Goal: Task Accomplishment & Management: Complete application form

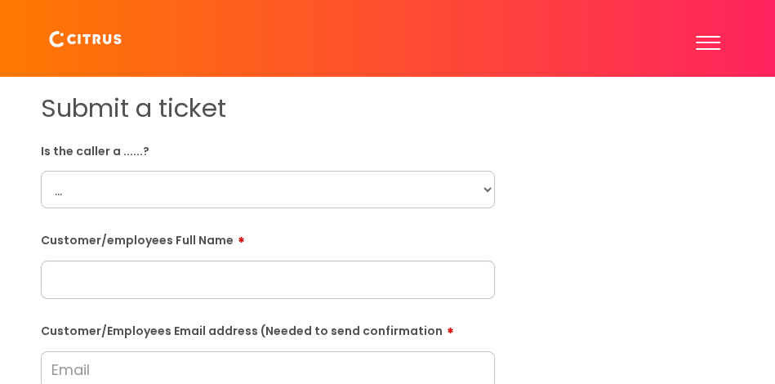
click at [266, 202] on select "... Citrus Customer Citrus Employee Contractor Supplier" at bounding box center [268, 190] width 454 height 38
select select "Citrus Employee"
click at [41, 171] on select "... Citrus Customer Citrus Employee Contractor Supplier" at bounding box center [268, 190] width 454 height 38
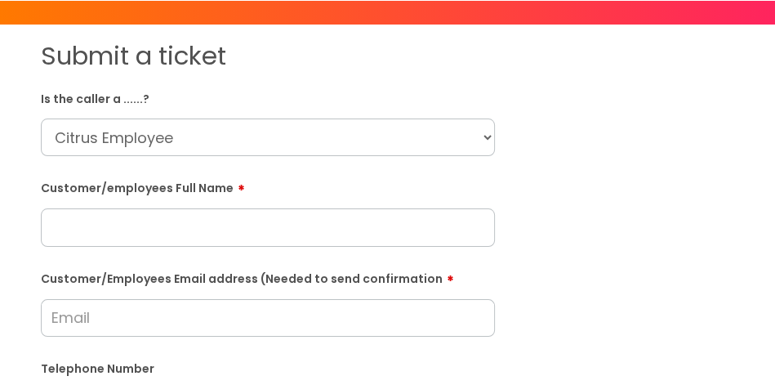
scroll to position [82, 0]
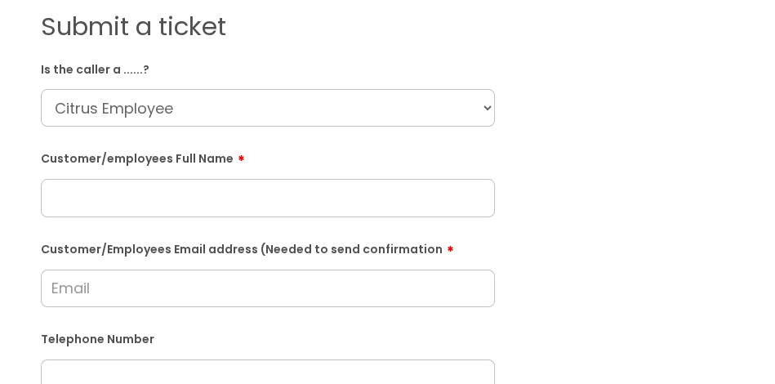
drag, startPoint x: 184, startPoint y: 203, endPoint x: 105, endPoint y: 11, distance: 207.3
click at [183, 202] on input "text" at bounding box center [268, 198] width 454 height 38
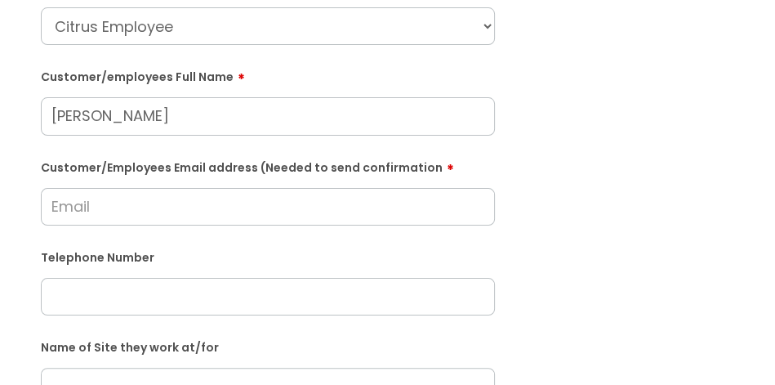
type input "Maisie Brampton"
click at [167, 208] on input "Customer/Employees Email address (Needed to send confirmation" at bounding box center [268, 207] width 454 height 38
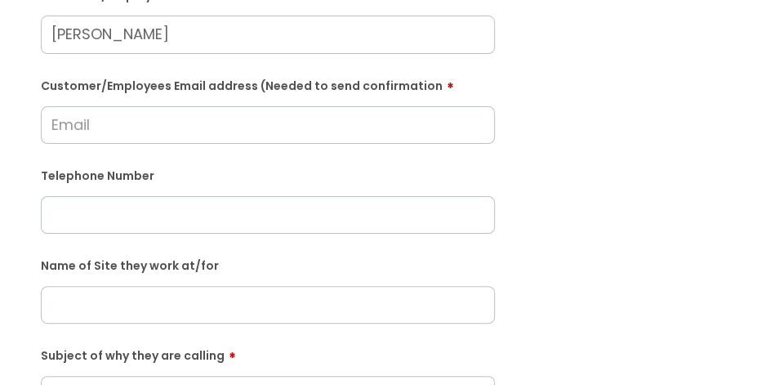
click at [194, 216] on input "text" at bounding box center [268, 215] width 454 height 38
click at [109, 201] on input "text" at bounding box center [268, 215] width 454 height 38
paste input "azbaxter837@gmail.com"
type input "azbaxter837@gmail.com"
click at [147, 109] on input "Customer/Employees Email address (Needed to send confirmation" at bounding box center [268, 125] width 454 height 38
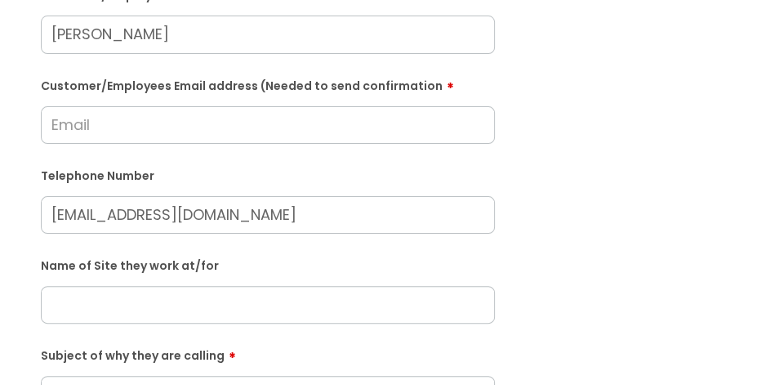
drag, startPoint x: 292, startPoint y: 210, endPoint x: -5, endPoint y: 214, distance: 297.3
paste input "azbaxter837@gmail.com"
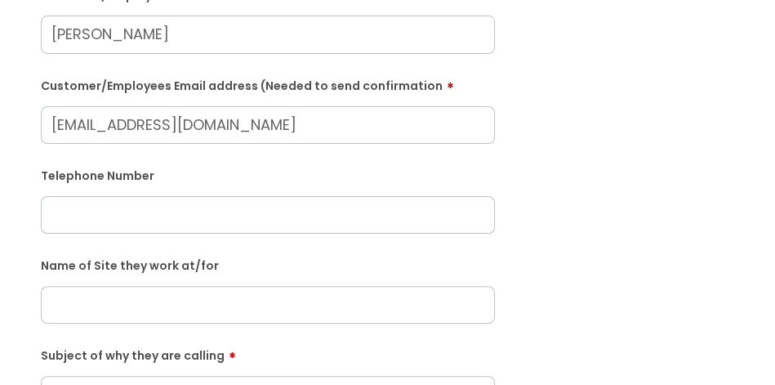
type input "azbaxter837@gmail.com"
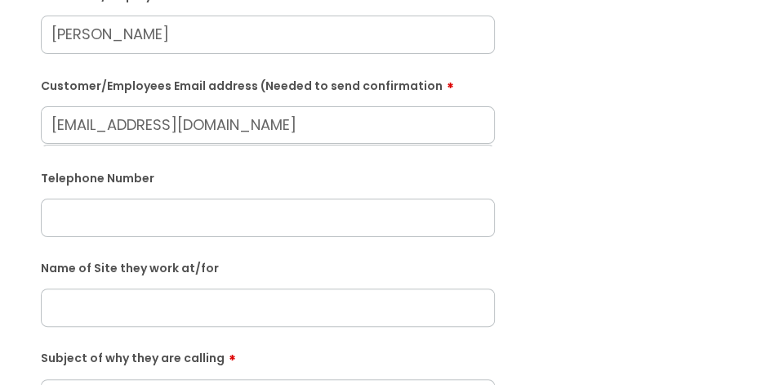
drag, startPoint x: 101, startPoint y: 220, endPoint x: 207, endPoint y: 194, distance: 108.7
click at [102, 219] on input "text" at bounding box center [268, 217] width 454 height 38
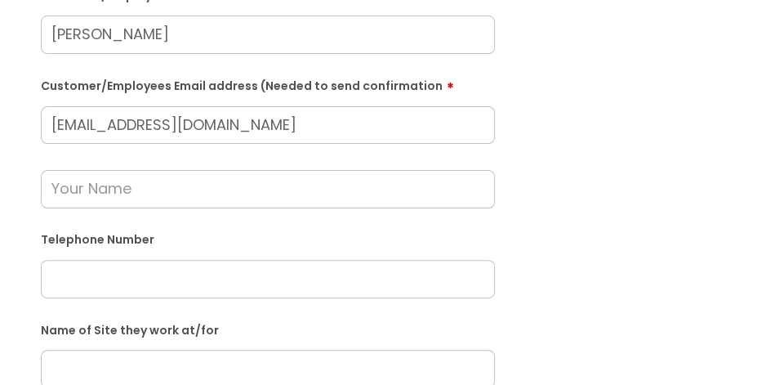
click at [121, 189] on input "text" at bounding box center [268, 189] width 454 height 38
type input "Skye Humphreys"
paste input "07756084551"
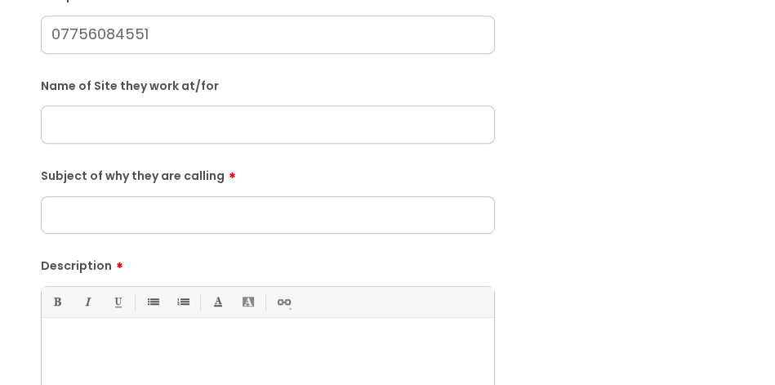
scroll to position [490, 0]
type input "07756084551"
paste input "Portsmouth Centre"
type input "Portsmouth Centre"
click at [146, 220] on input "Subject of why they are calling" at bounding box center [268, 214] width 454 height 38
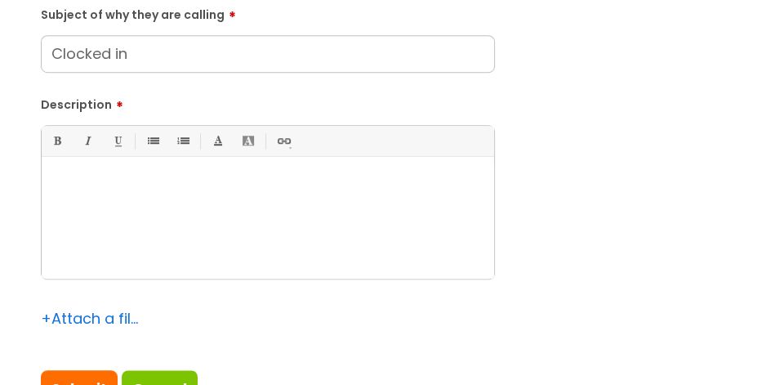
scroll to position [653, 0]
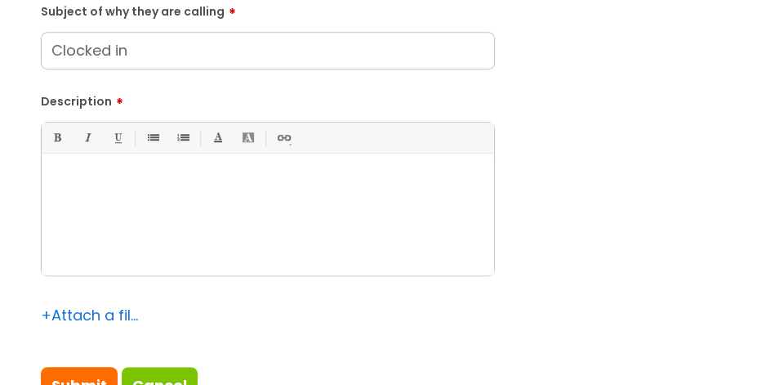
type input "Clocked in"
click at [118, 197] on div at bounding box center [268, 219] width 452 height 113
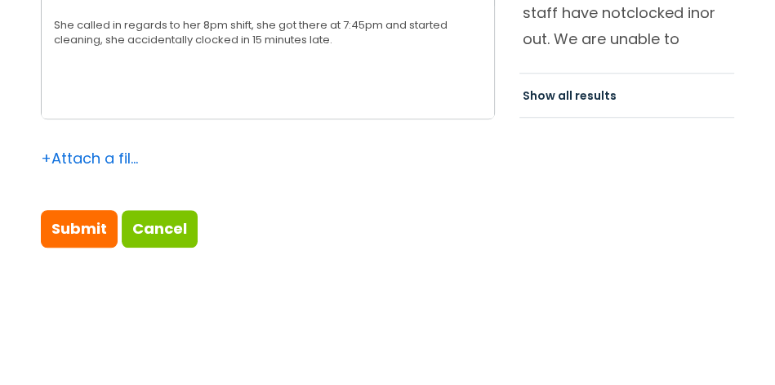
scroll to position [817, 0]
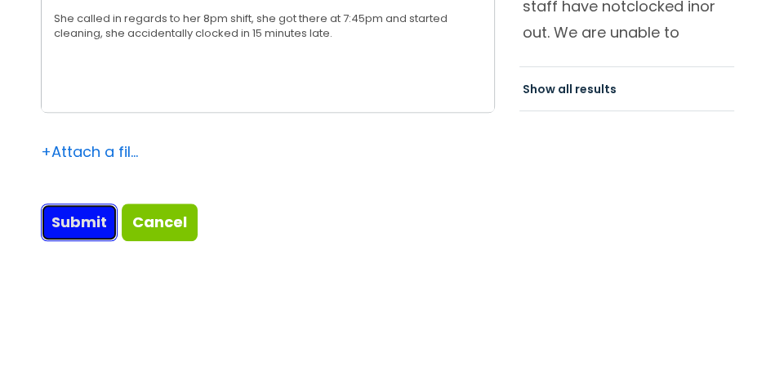
click at [93, 235] on input "Submit" at bounding box center [79, 222] width 77 height 38
type input "Please Wait..."
